Goal: Transaction & Acquisition: Purchase product/service

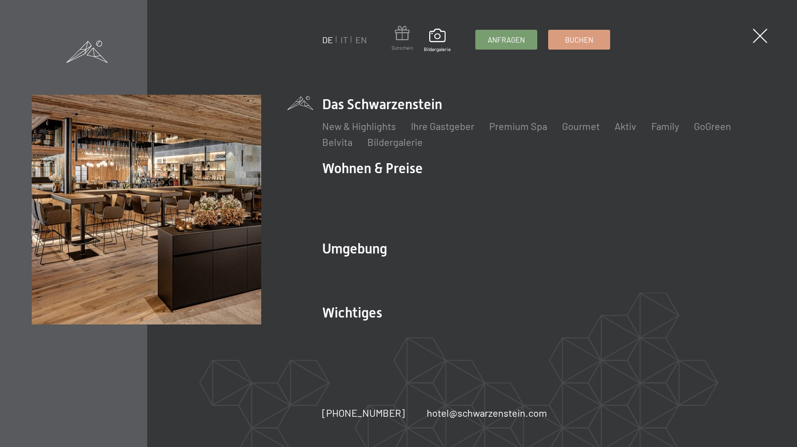
click at [403, 37] on span at bounding box center [402, 35] width 21 height 18
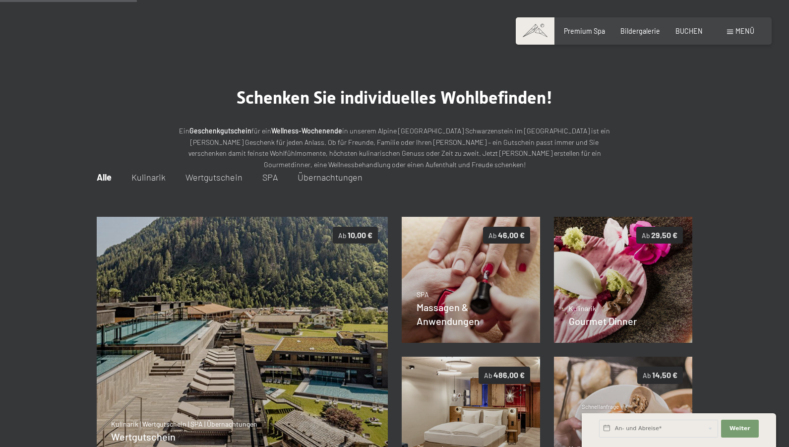
scroll to position [144, 0]
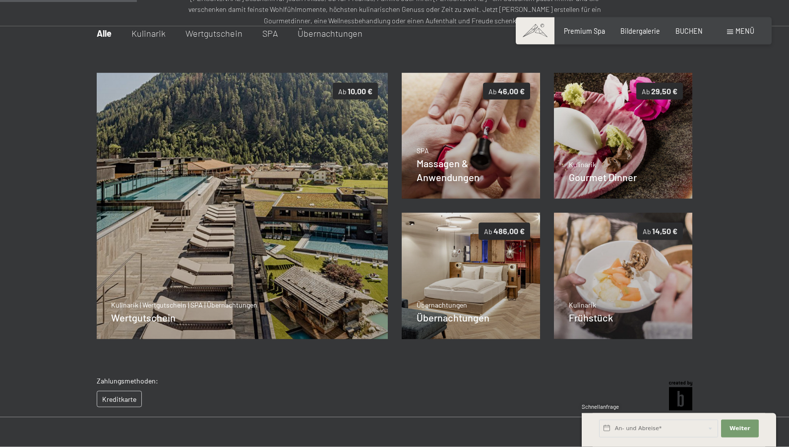
click at [185, 39] on span "Wertgutschein" at bounding box center [213, 33] width 57 height 11
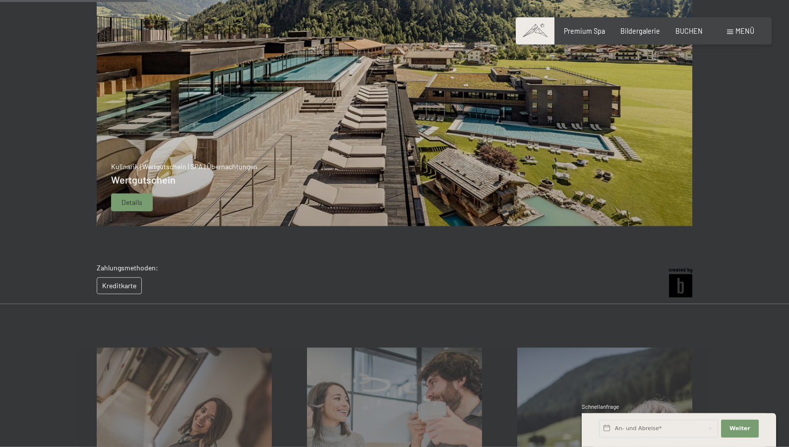
scroll to position [295, 0]
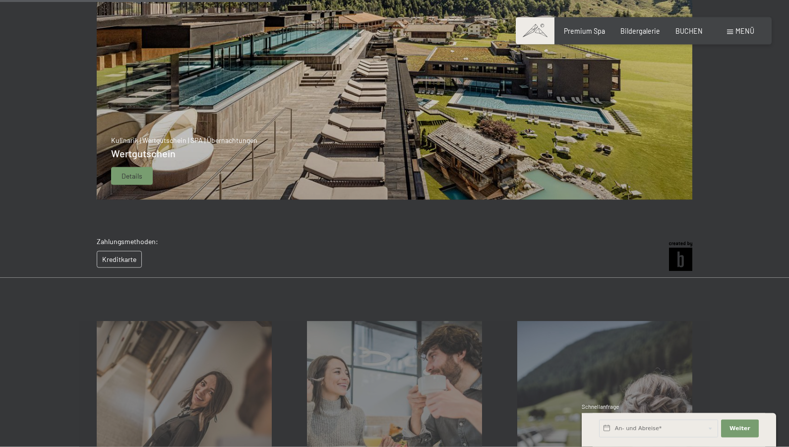
click at [121, 181] on span "Details" at bounding box center [131, 176] width 21 height 10
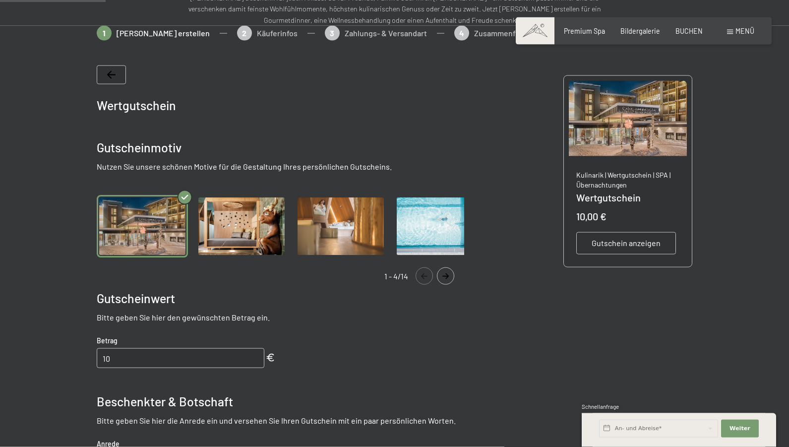
scroll to position [144, 0]
click at [249, 368] on input "11" at bounding box center [181, 358] width 168 height 20
click at [248, 368] on input "12" at bounding box center [181, 358] width 168 height 20
click at [248, 368] on input "13" at bounding box center [181, 358] width 168 height 20
click at [247, 368] on input "101" at bounding box center [181, 358] width 168 height 20
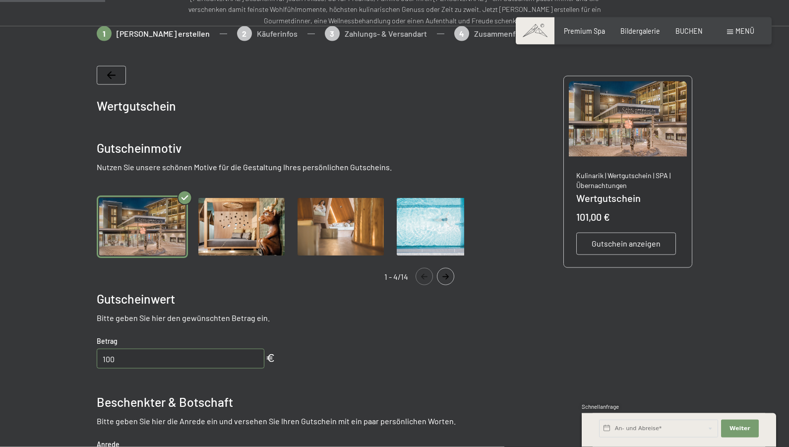
type input "100"
click at [246, 368] on input "100" at bounding box center [181, 358] width 168 height 20
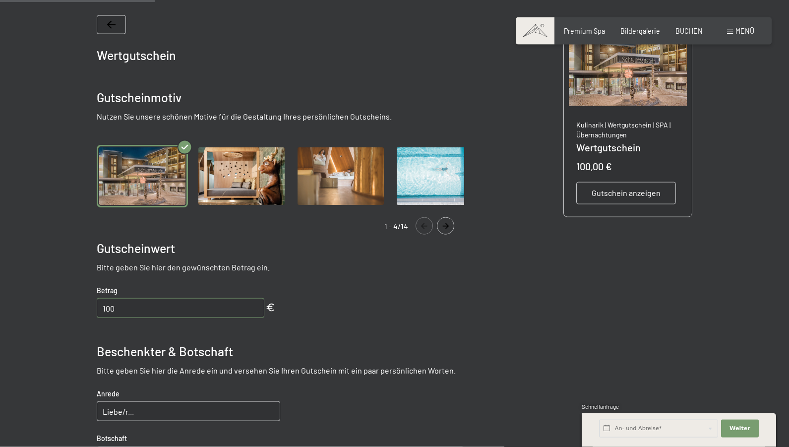
scroll to position [295, 0]
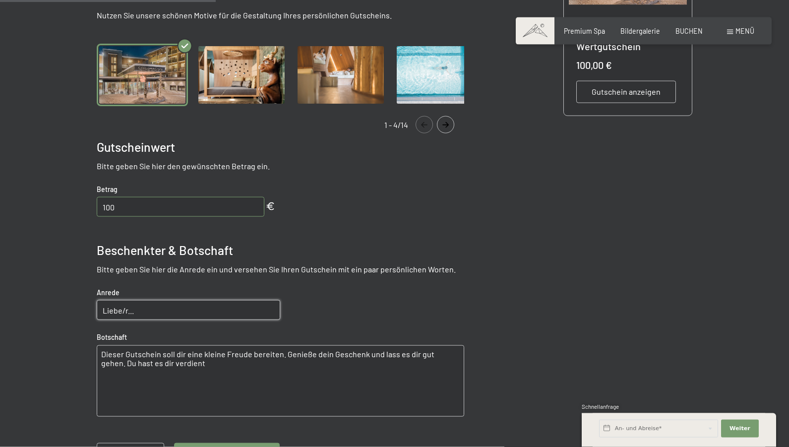
click at [138, 320] on input "Liebe/r..." at bounding box center [188, 310] width 183 height 20
type input "Liebe Kathrin"
drag, startPoint x: 80, startPoint y: 380, endPoint x: 167, endPoint y: 398, distance: 88.8
click at [167, 398] on textarea "Dieser Gutschein soll dir eine kleine Freude bereiten. Genieße dein Geschenk un…" at bounding box center [280, 380] width 367 height 71
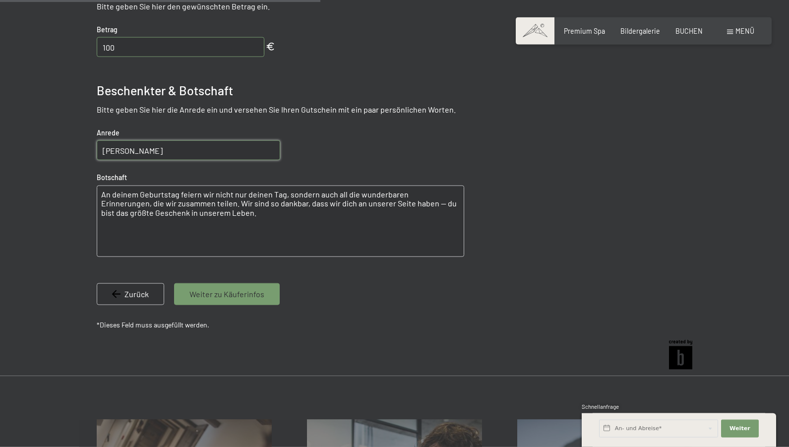
scroll to position [498, 0]
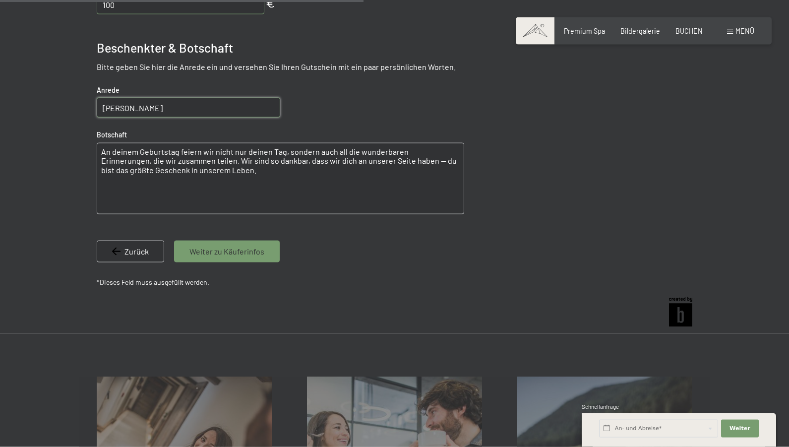
type textarea "An deinem Geburtstag feiern wir nicht nur deinen Tag, sondern auch all die wund…"
click at [197, 257] on span "Weiter zu Käuferinfos" at bounding box center [226, 251] width 75 height 11
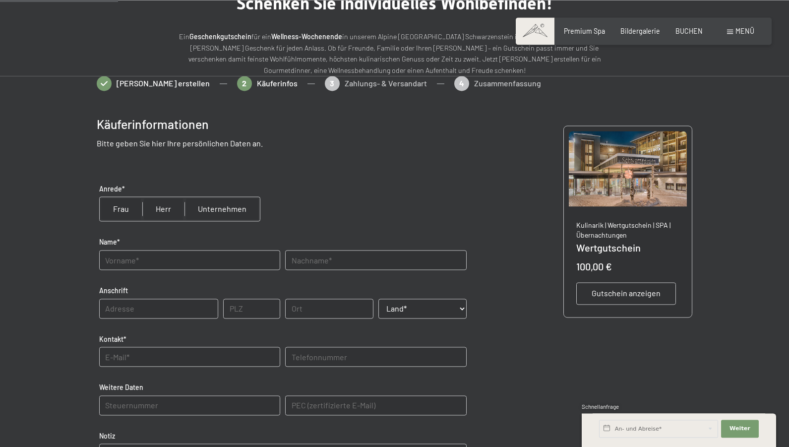
scroll to position [93, 0]
click at [142, 222] on input "radio" at bounding box center [163, 210] width 42 height 24
radio input "true"
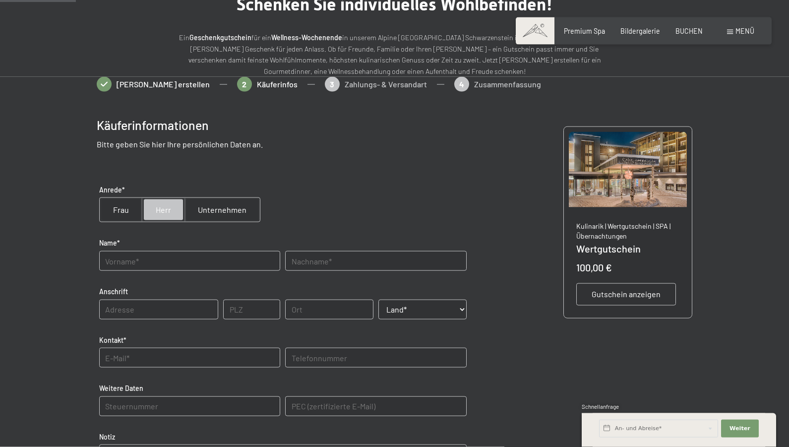
click at [110, 271] on input "text" at bounding box center [189, 261] width 181 height 20
type input "Elmar"
type input "Schwarz"
type input "Augrät 2b 2b"
type input "66809"
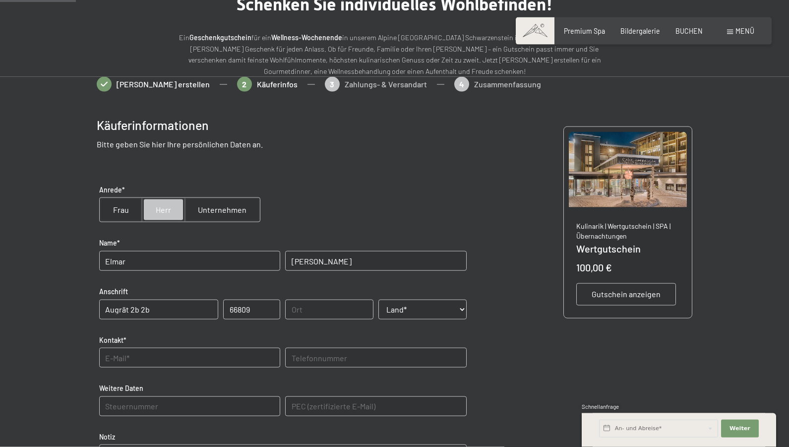
type input "Nalbach"
select select "DEU"
type input "elmar-ute@web.de"
click at [128, 319] on input "Augrät 2b 2b" at bounding box center [158, 309] width 119 height 20
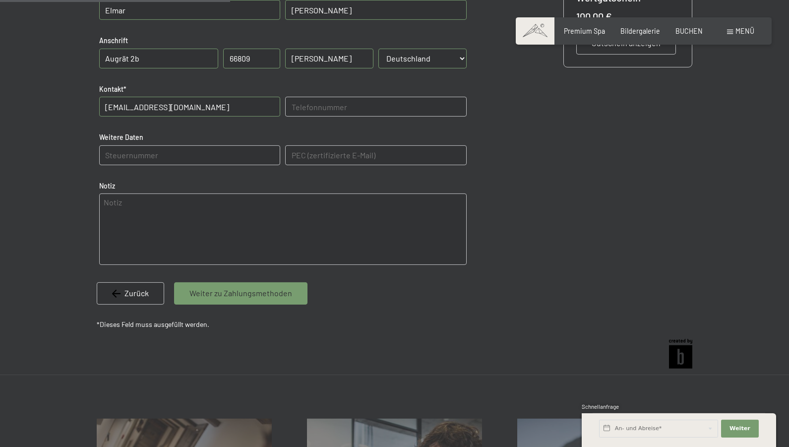
scroll to position [346, 0]
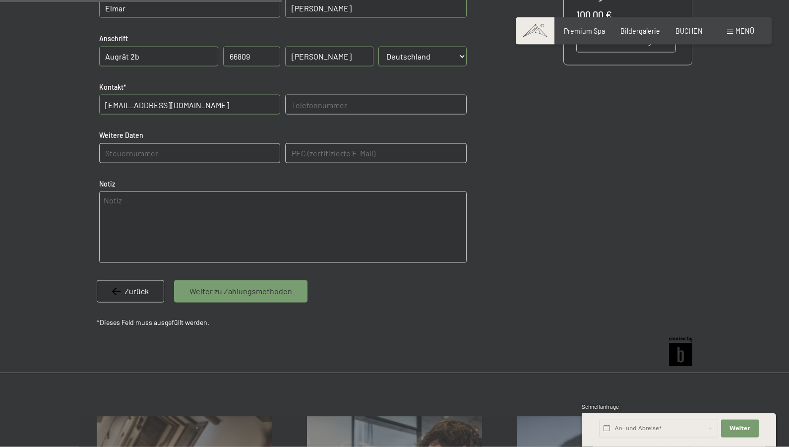
type input "Augrät 2b"
click at [221, 296] on span "Weiter zu Zahlungsmethoden" at bounding box center [240, 290] width 103 height 11
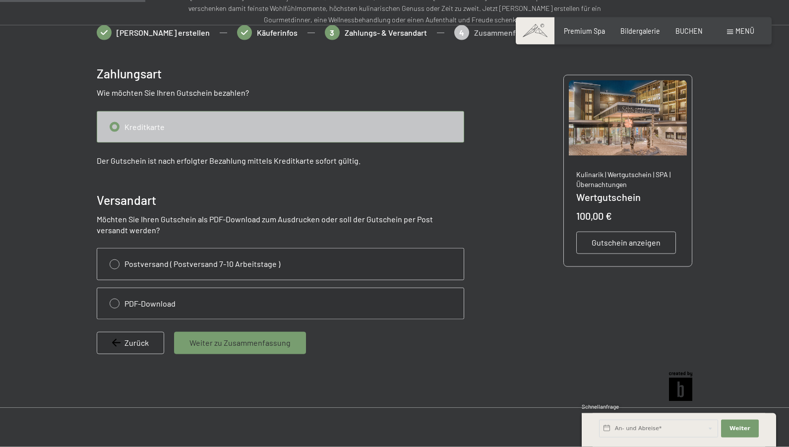
scroll to position [144, 0]
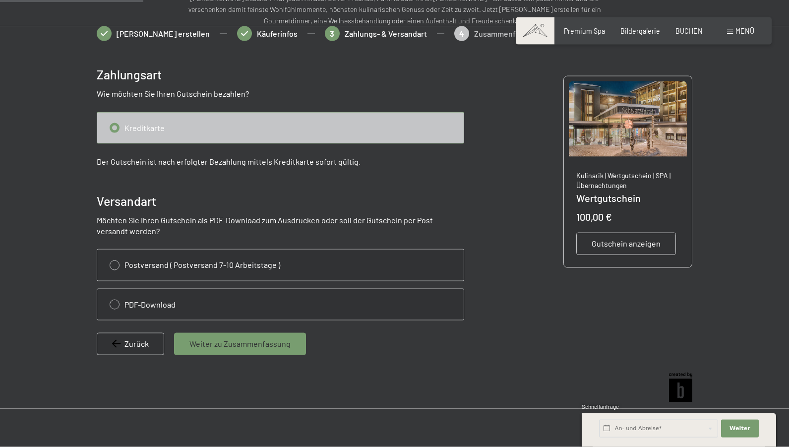
click at [97, 317] on input "radio" at bounding box center [280, 304] width 366 height 31
radio input "true"
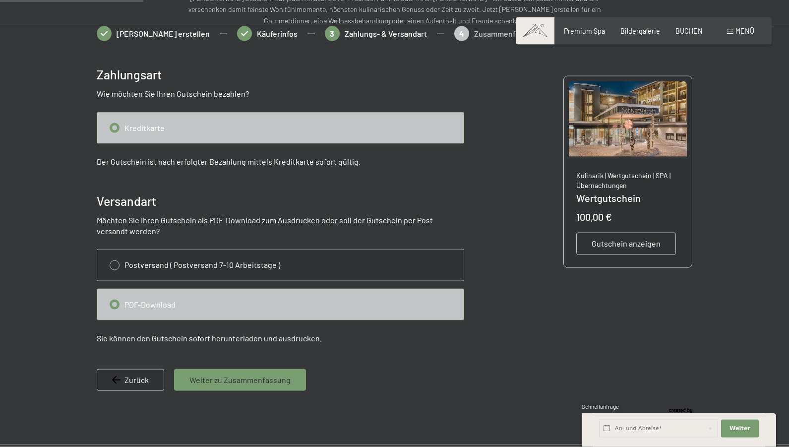
click at [205, 385] on span "Weiter zu Zusammenfassung" at bounding box center [239, 379] width 101 height 11
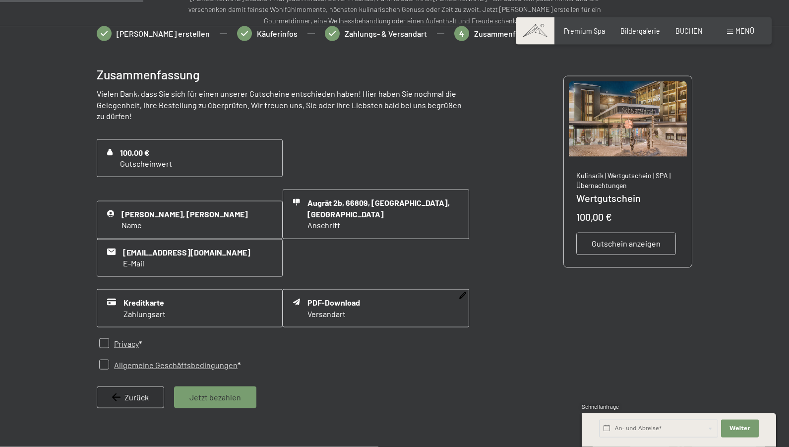
click at [325, 311] on span "Versandart" at bounding box center [333, 313] width 53 height 11
click at [123, 319] on span "Zahlungsart" at bounding box center [144, 313] width 42 height 11
click at [189, 402] on span "Jetzt bezahlen" at bounding box center [215, 397] width 52 height 11
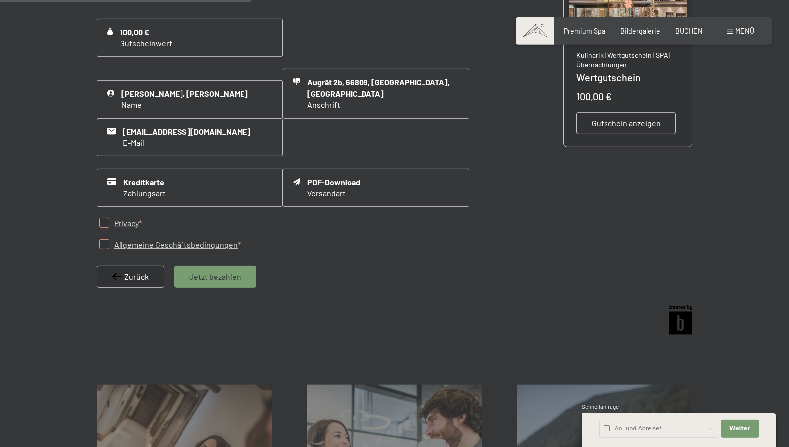
scroll to position [265, 0]
click at [99, 243] on input "checkbox" at bounding box center [104, 243] width 10 height 10
checkbox input "true"
click at [99, 224] on input "checkbox" at bounding box center [104, 222] width 10 height 10
checkbox input "true"
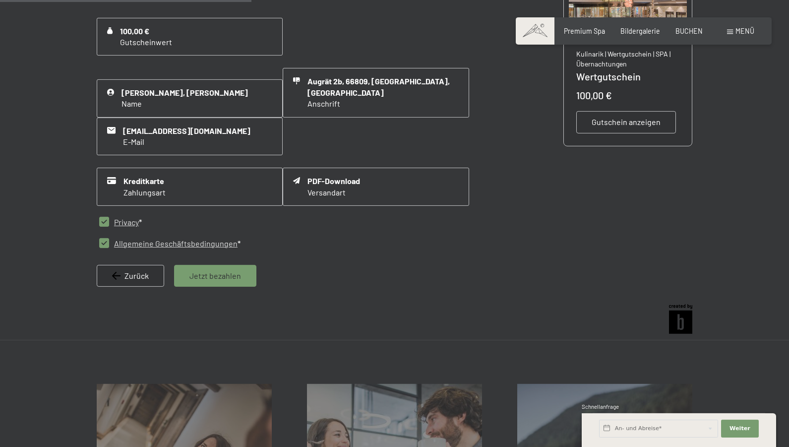
click at [195, 276] on span "Jetzt bezahlen" at bounding box center [215, 275] width 52 height 11
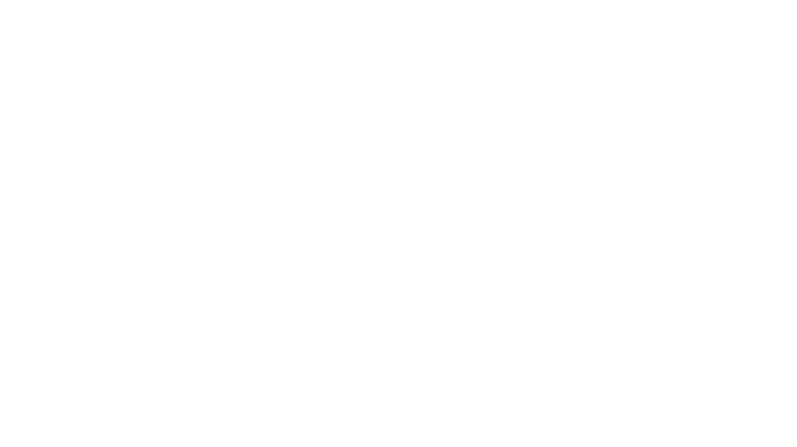
scroll to position [0, 0]
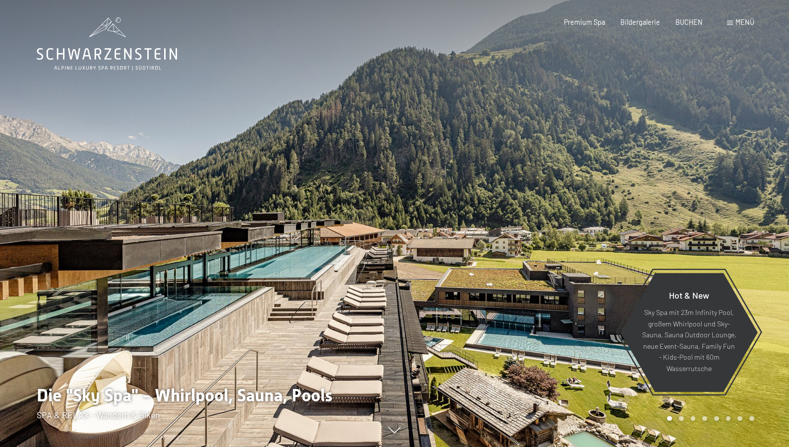
click at [736, 26] on span "Menü" at bounding box center [744, 22] width 19 height 8
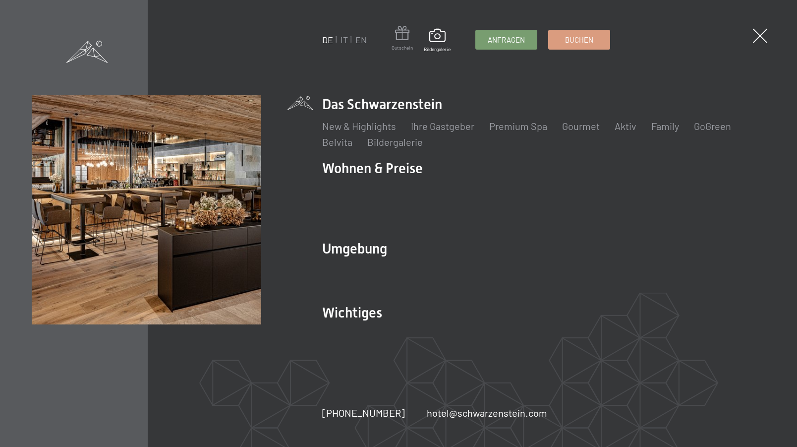
click at [404, 40] on span at bounding box center [402, 35] width 21 height 18
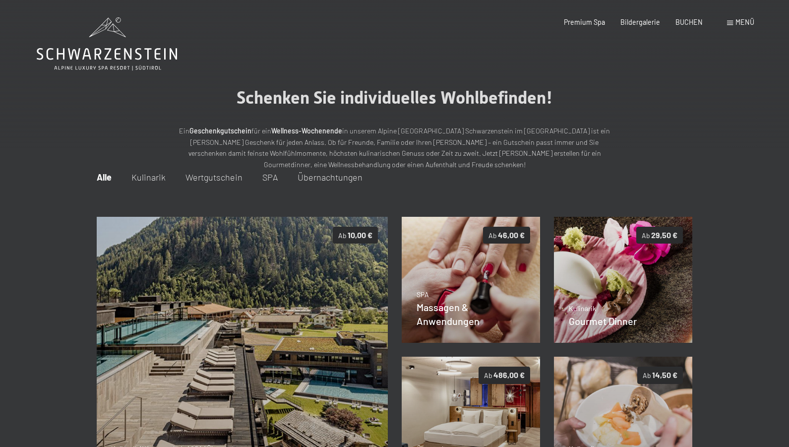
click at [192, 182] on span "Wertgutschein" at bounding box center [213, 176] width 57 height 11
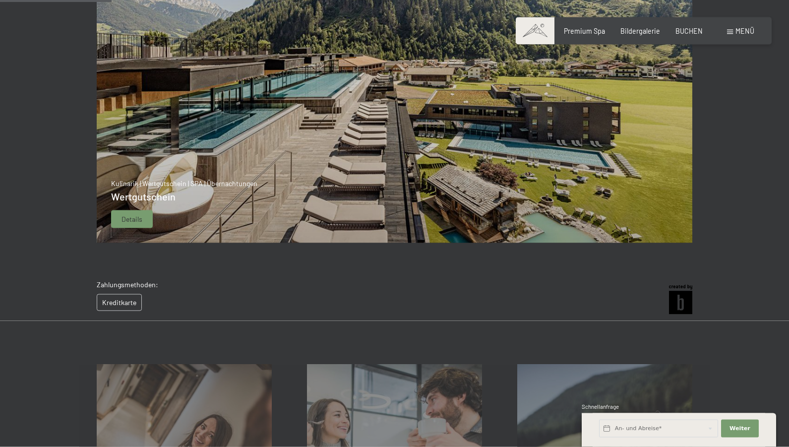
scroll to position [253, 0]
click at [121, 224] on span "Details" at bounding box center [131, 219] width 21 height 10
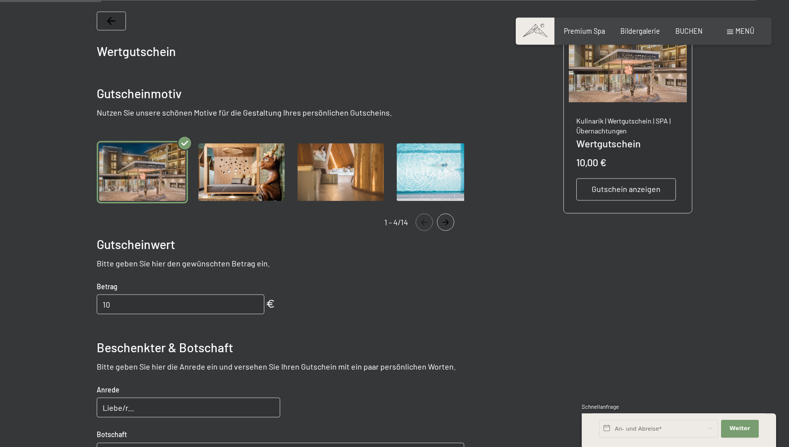
scroll to position [295, 0]
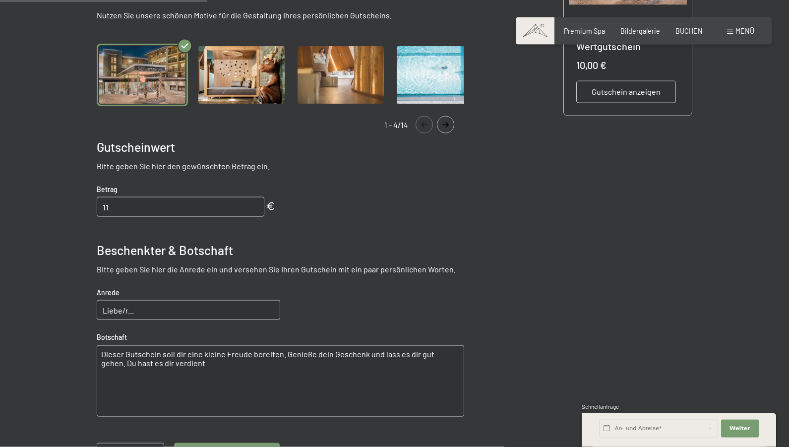
click at [247, 217] on input "11" at bounding box center [181, 207] width 168 height 20
click at [247, 217] on input "48" at bounding box center [181, 207] width 168 height 20
click at [247, 217] on input "79" at bounding box center [181, 207] width 168 height 20
click at [247, 217] on input "91" at bounding box center [181, 207] width 168 height 20
click at [247, 217] on input "101" at bounding box center [181, 207] width 168 height 20
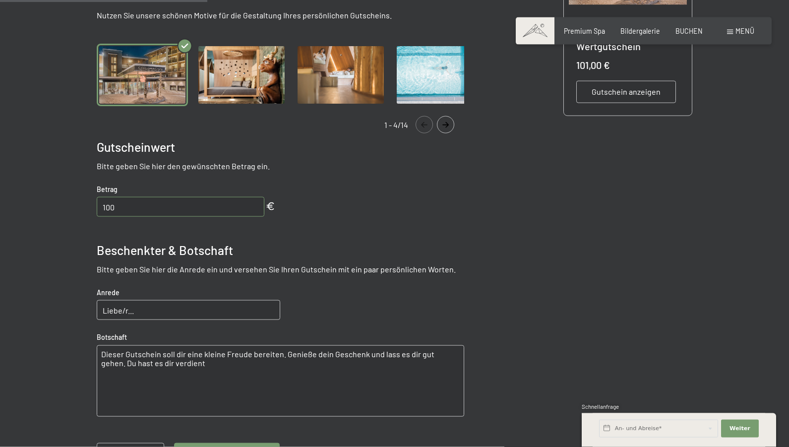
type input "100"
click at [244, 217] on input "100" at bounding box center [181, 207] width 168 height 20
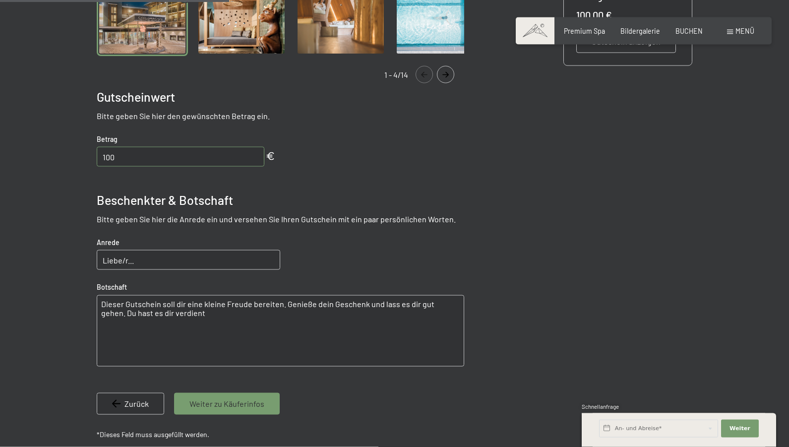
scroll to position [346, 0]
click at [122, 269] on input "Liebe/r..." at bounding box center [188, 259] width 183 height 20
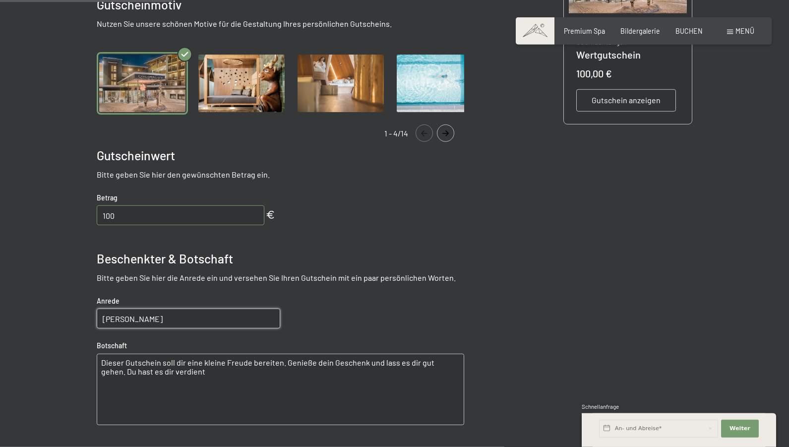
scroll to position [245, 0]
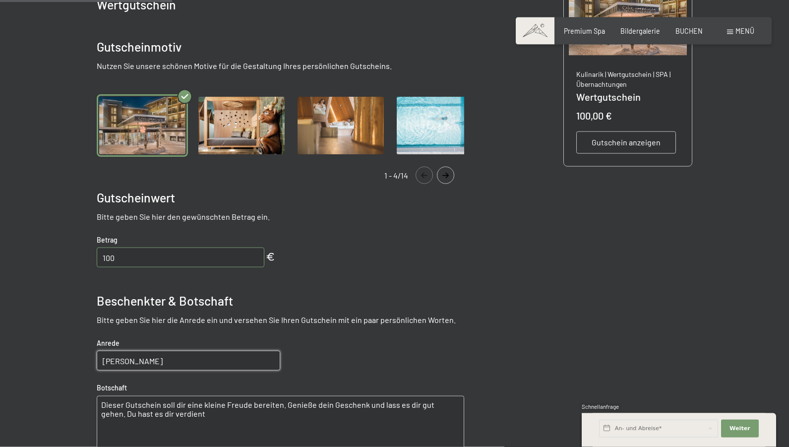
type input "Liebe Kathrin"
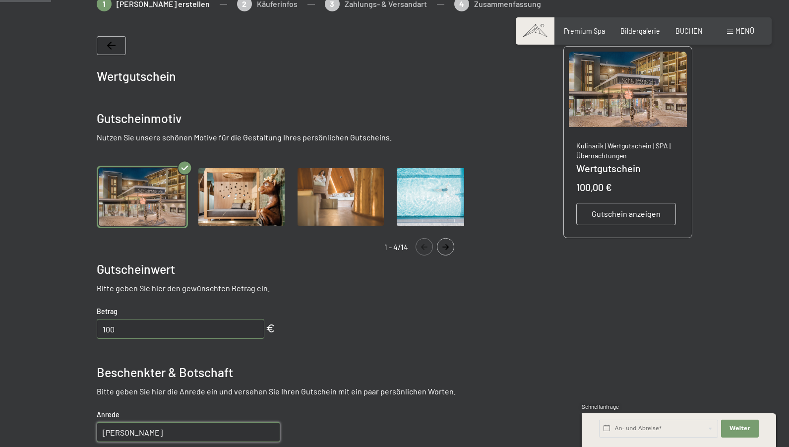
scroll to position [11, 0]
